Goal: Task Accomplishment & Management: Use online tool/utility

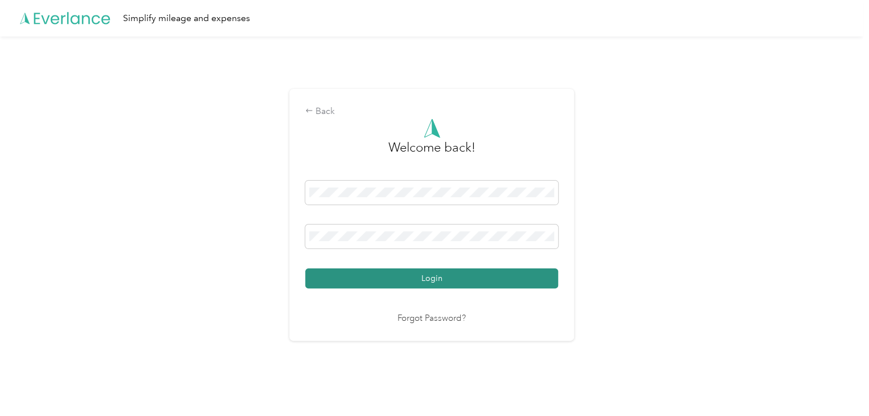
click at [441, 276] on button "Login" at bounding box center [431, 278] width 253 height 20
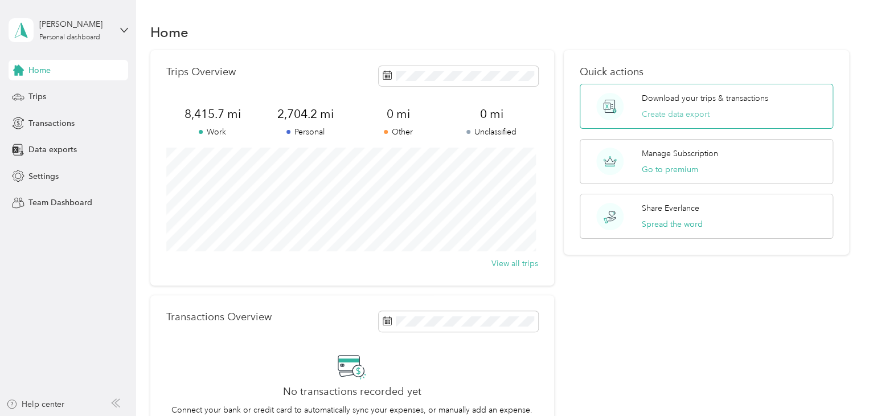
click at [693, 112] on button "Create data export" at bounding box center [675, 114] width 68 height 12
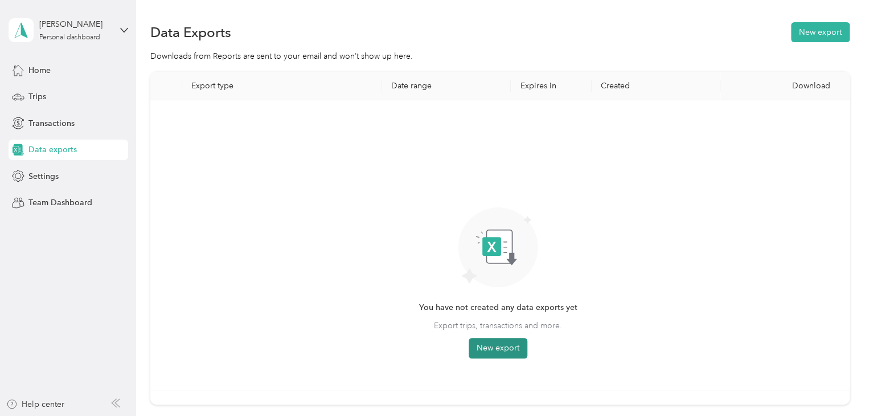
click at [499, 340] on button "New export" at bounding box center [497, 348] width 59 height 20
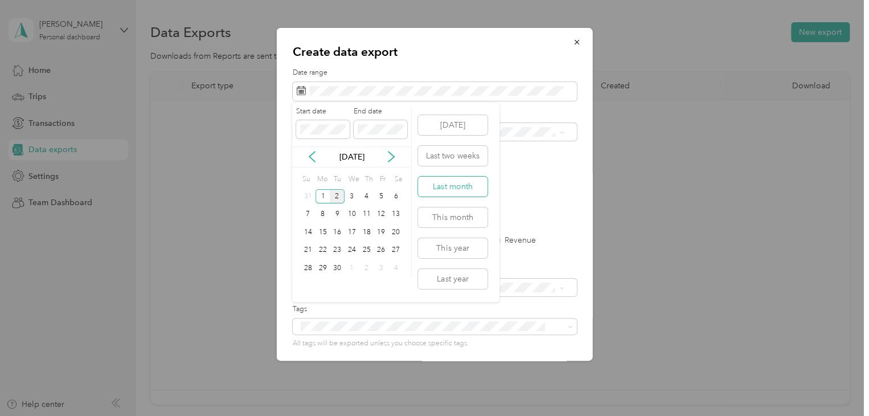
click at [460, 185] on button "Last month" at bounding box center [452, 186] width 69 height 20
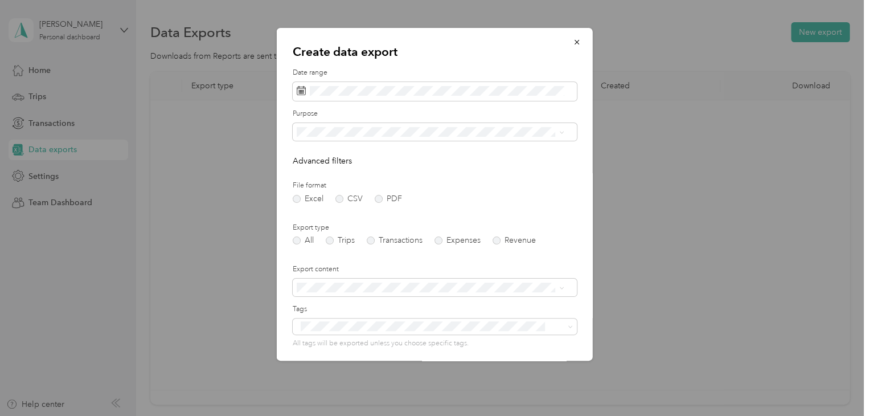
scroll to position [81, 0]
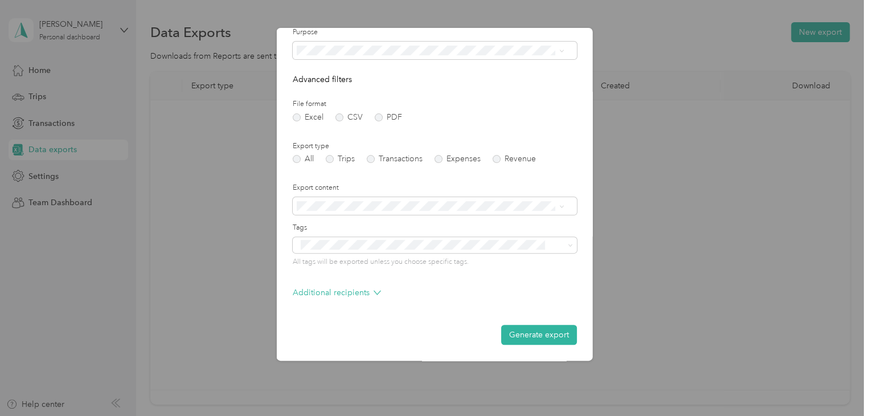
click at [360, 217] on li "Summary only" at bounding box center [429, 221] width 275 height 20
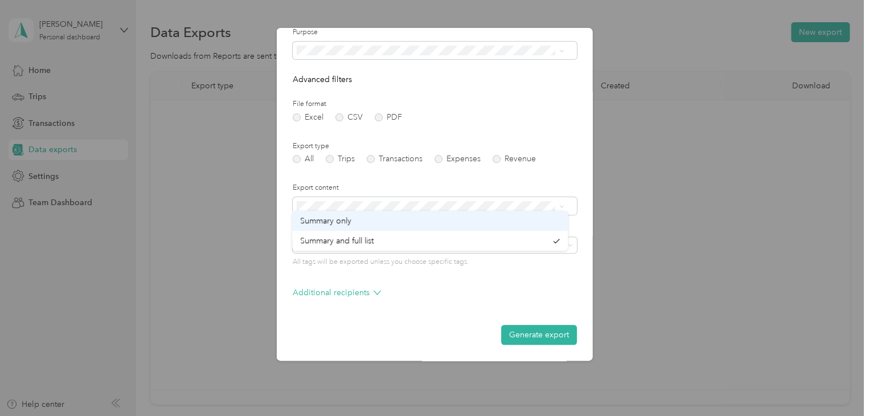
scroll to position [30, 0]
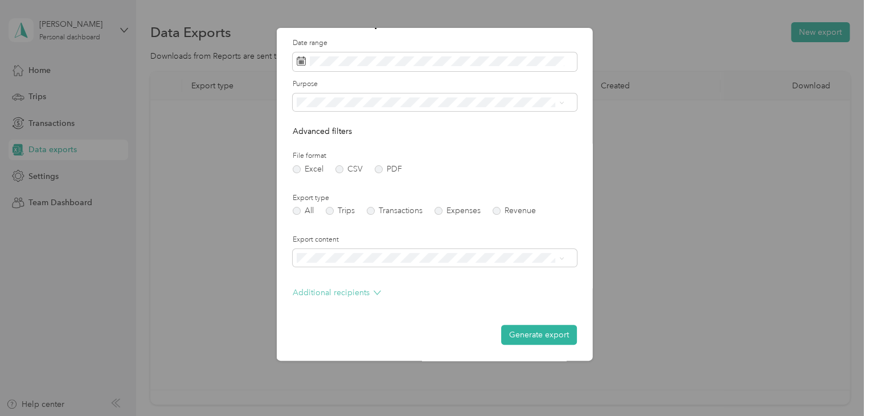
click at [365, 290] on p "Additional recipients" at bounding box center [337, 292] width 88 height 12
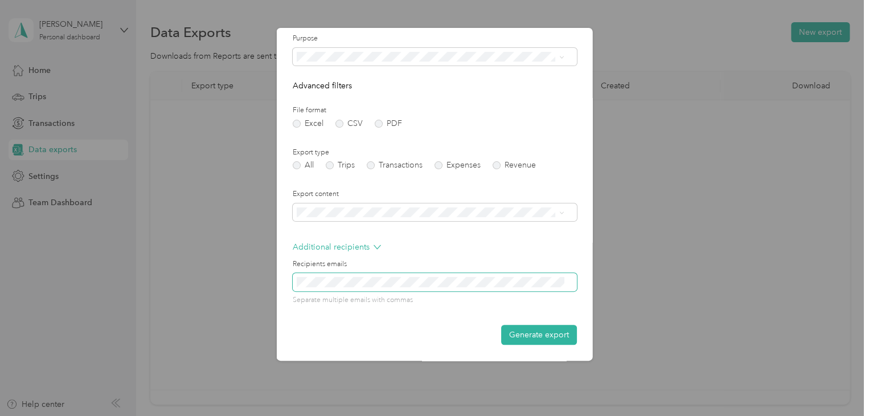
click at [364, 270] on div "Recipients emails Separate multiple emails with commas" at bounding box center [435, 282] width 284 height 46
click at [526, 339] on button "Generate export" at bounding box center [539, 334] width 76 height 20
